Goal: Task Accomplishment & Management: Complete application form

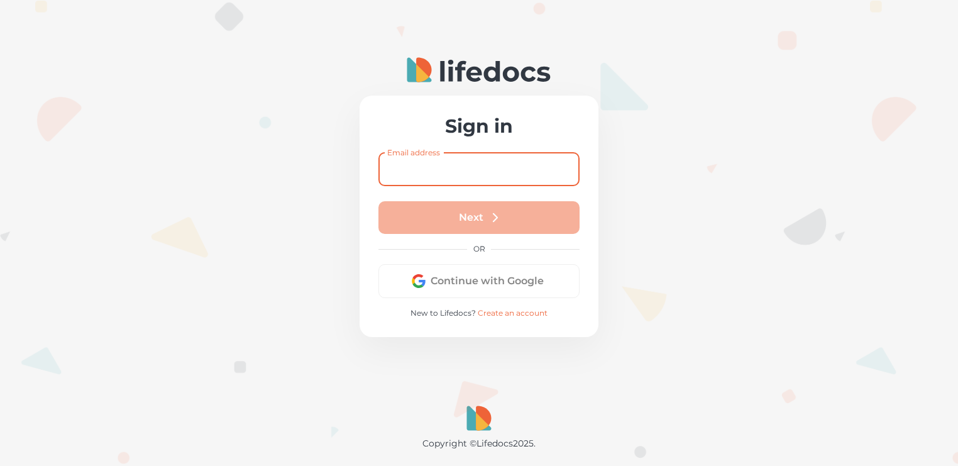
click at [446, 170] on input "Email address" at bounding box center [479, 169] width 201 height 33
type input "[EMAIL_ADDRESS][PERSON_NAME][DOMAIN_NAME]"
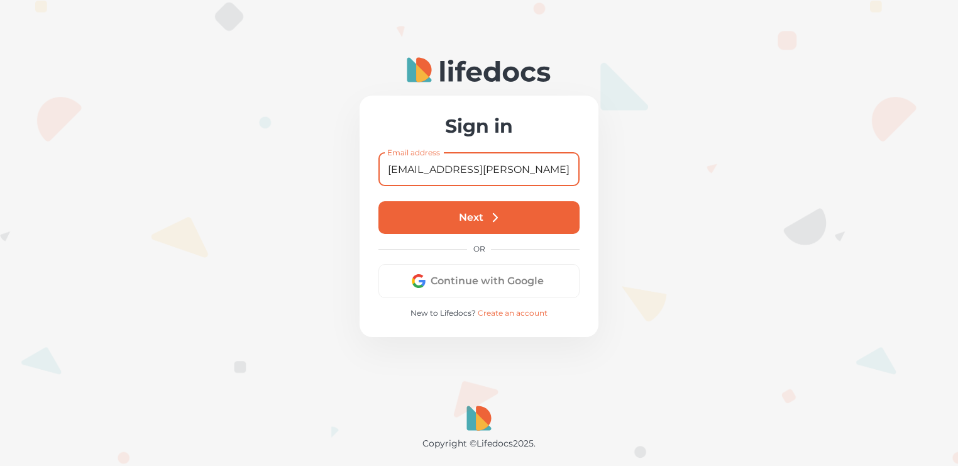
click at [474, 213] on button "Next" at bounding box center [479, 217] width 201 height 33
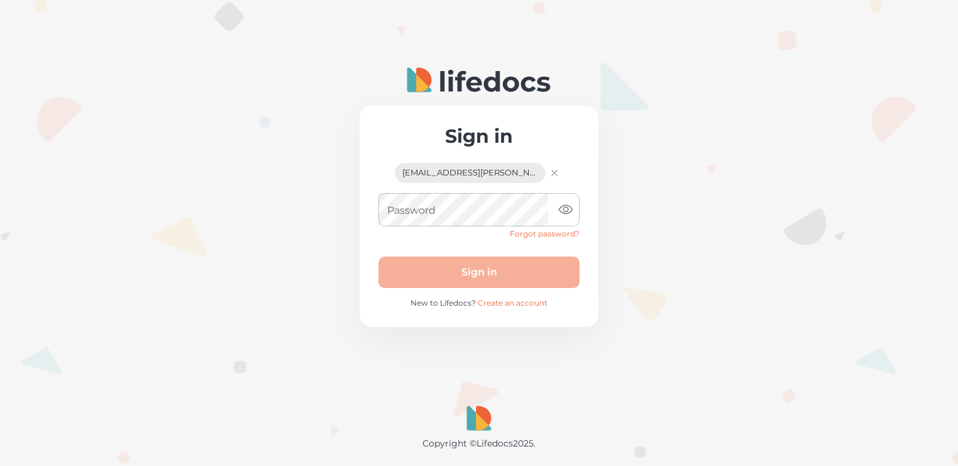
click at [499, 301] on link "Create an account" at bounding box center [513, 302] width 70 height 9
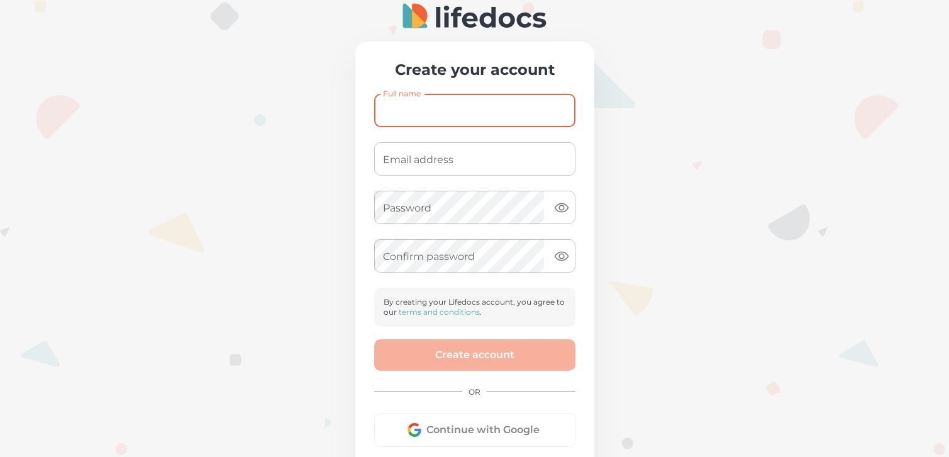
click at [431, 116] on input "Full name" at bounding box center [474, 110] width 201 height 33
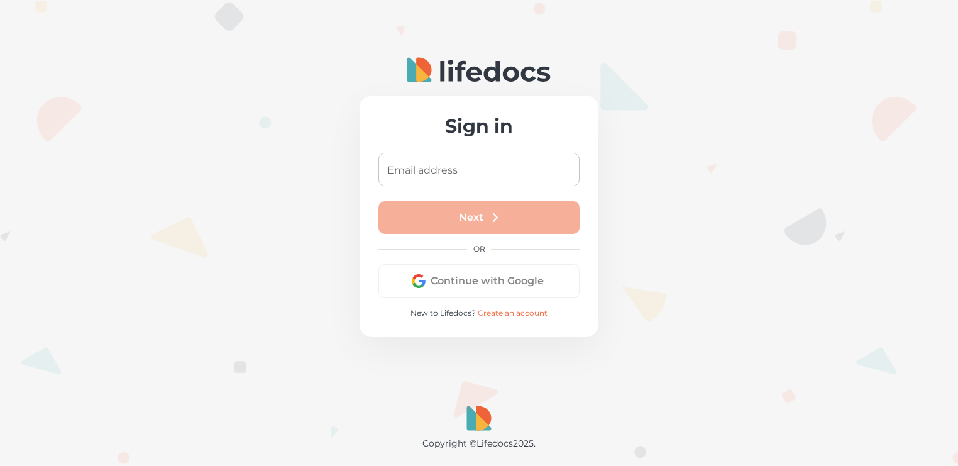
click at [463, 279] on button "Continue with Google" at bounding box center [479, 281] width 201 height 34
